Goal: Navigation & Orientation: Understand site structure

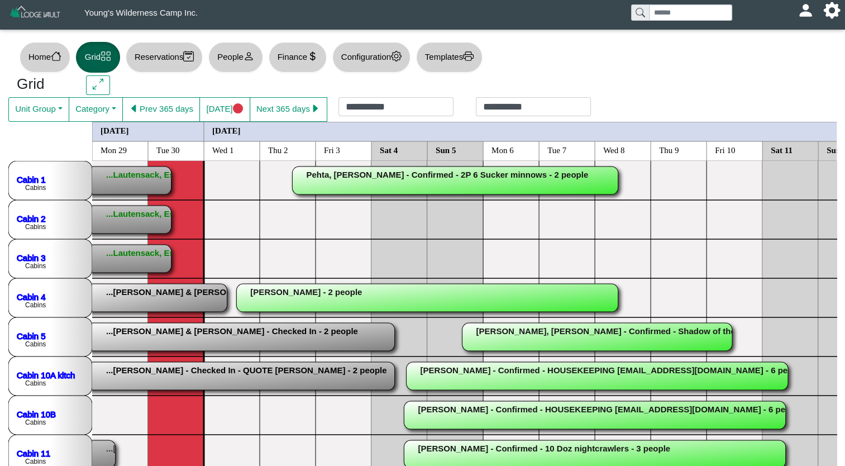
scroll to position [4, 92]
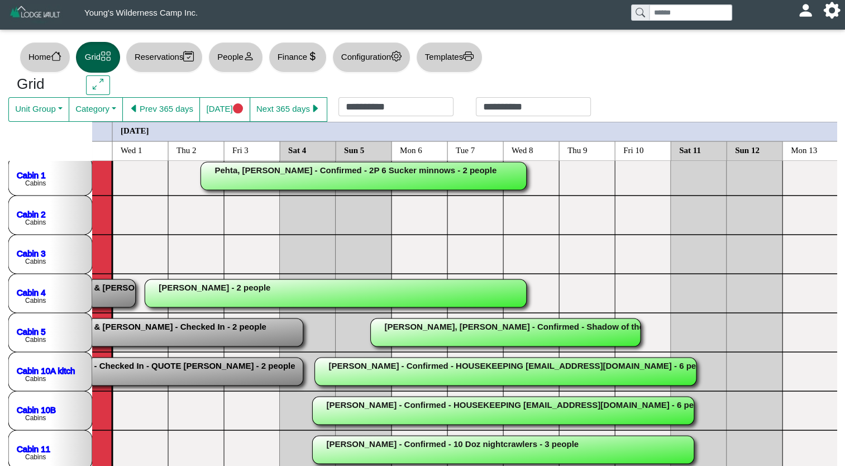
click at [346, 171] on rect at bounding box center [363, 176] width 326 height 28
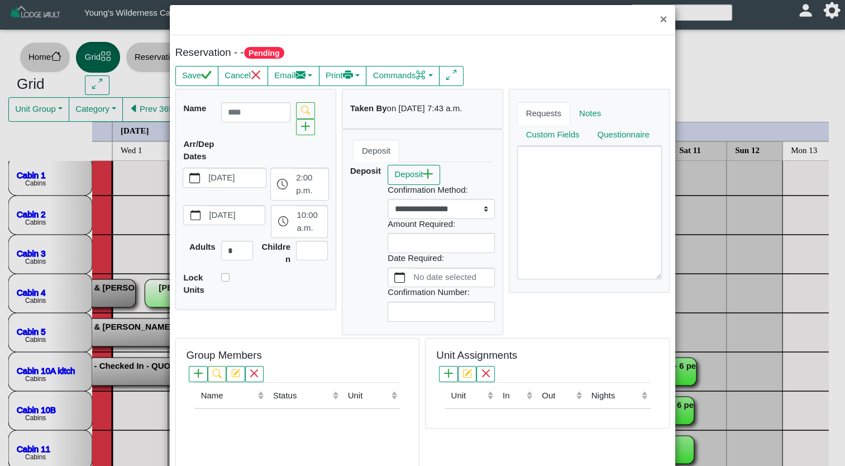
scroll to position [34, 0]
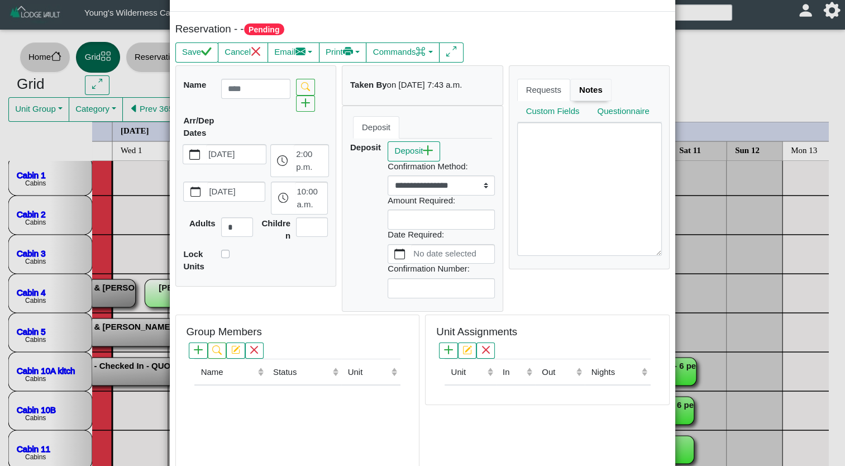
click at [580, 87] on link "Notes" at bounding box center [590, 90] width 41 height 22
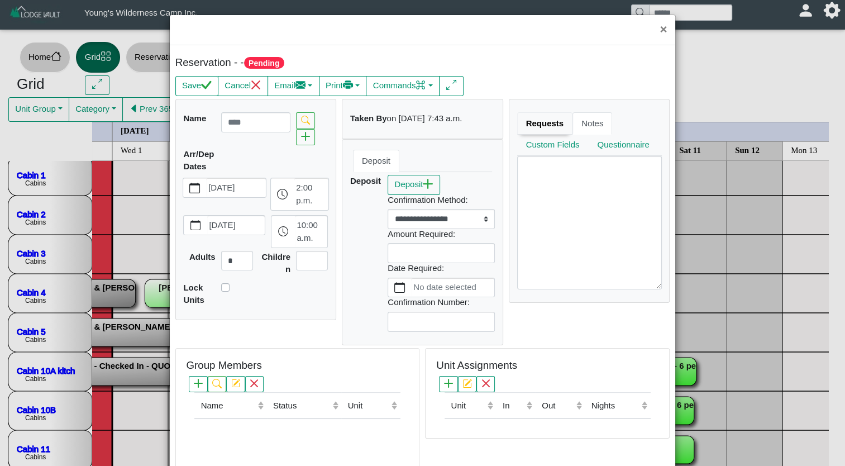
click at [525, 126] on link "Requests" at bounding box center [545, 123] width 56 height 22
click at [549, 142] on link "Custom Fields" at bounding box center [554, 145] width 75 height 22
click at [591, 155] on link "Questionnaire" at bounding box center [554, 166] width 74 height 22
click at [655, 32] on button "×" at bounding box center [663, 30] width 24 height 30
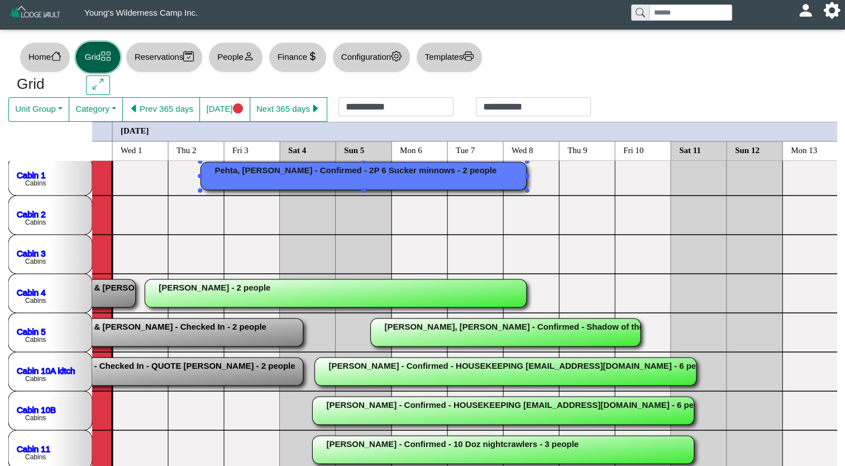
click at [234, 171] on rect at bounding box center [363, 176] width 326 height 28
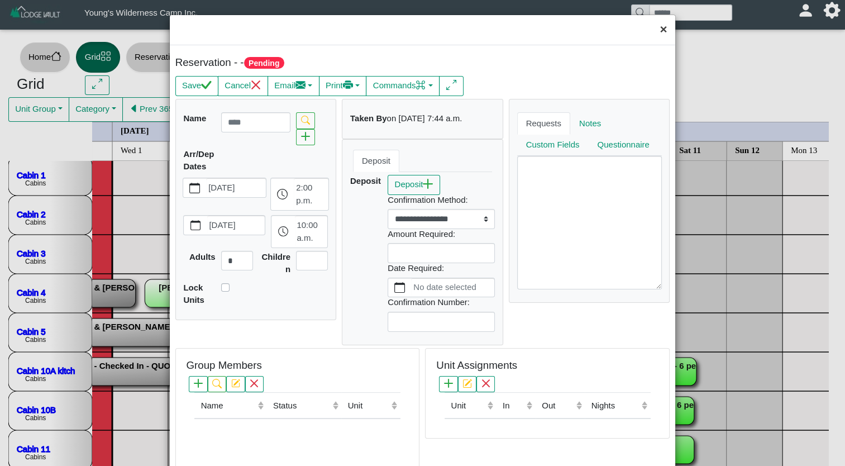
click at [653, 27] on button "×" at bounding box center [663, 30] width 24 height 30
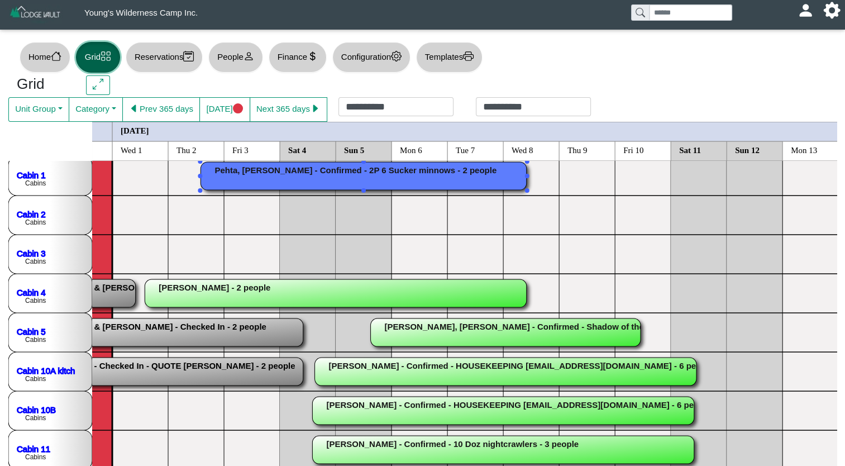
click at [346, 179] on rect at bounding box center [363, 176] width 326 height 28
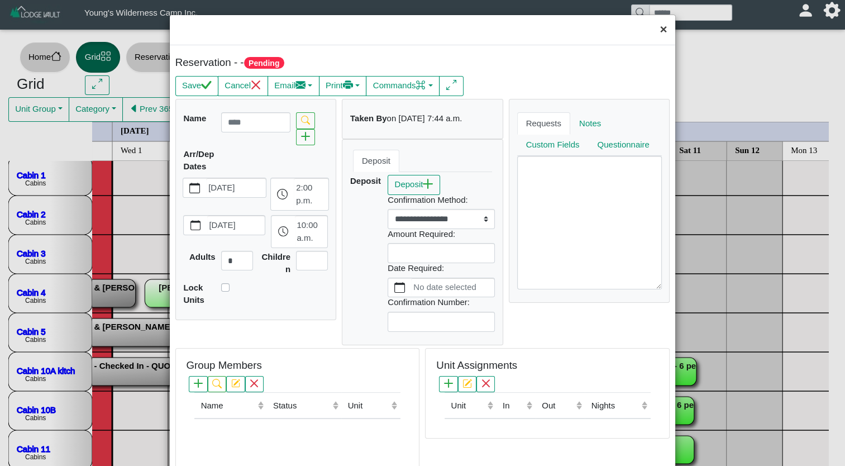
click at [651, 37] on button "×" at bounding box center [663, 30] width 24 height 30
